Goal: Transaction & Acquisition: Purchase product/service

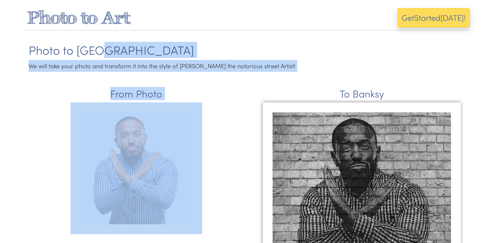
drag, startPoint x: 0, startPoint y: 0, endPoint x: 144, endPoint y: 129, distance: 193.9
click at [234, 109] on div "From Photo" at bounding box center [136, 154] width 225 height 159
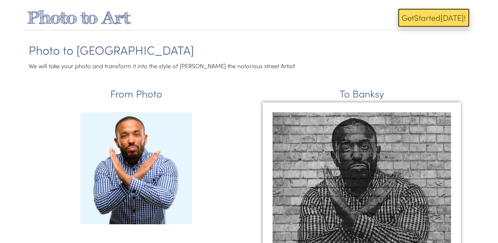
click at [431, 14] on span "ed" at bounding box center [435, 17] width 9 height 11
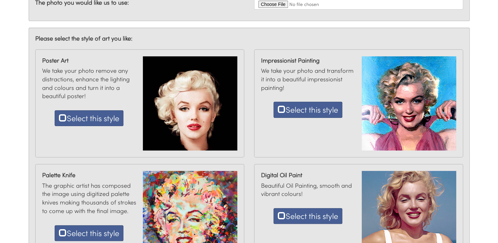
scroll to position [177, 0]
